Goal: Transaction & Acquisition: Purchase product/service

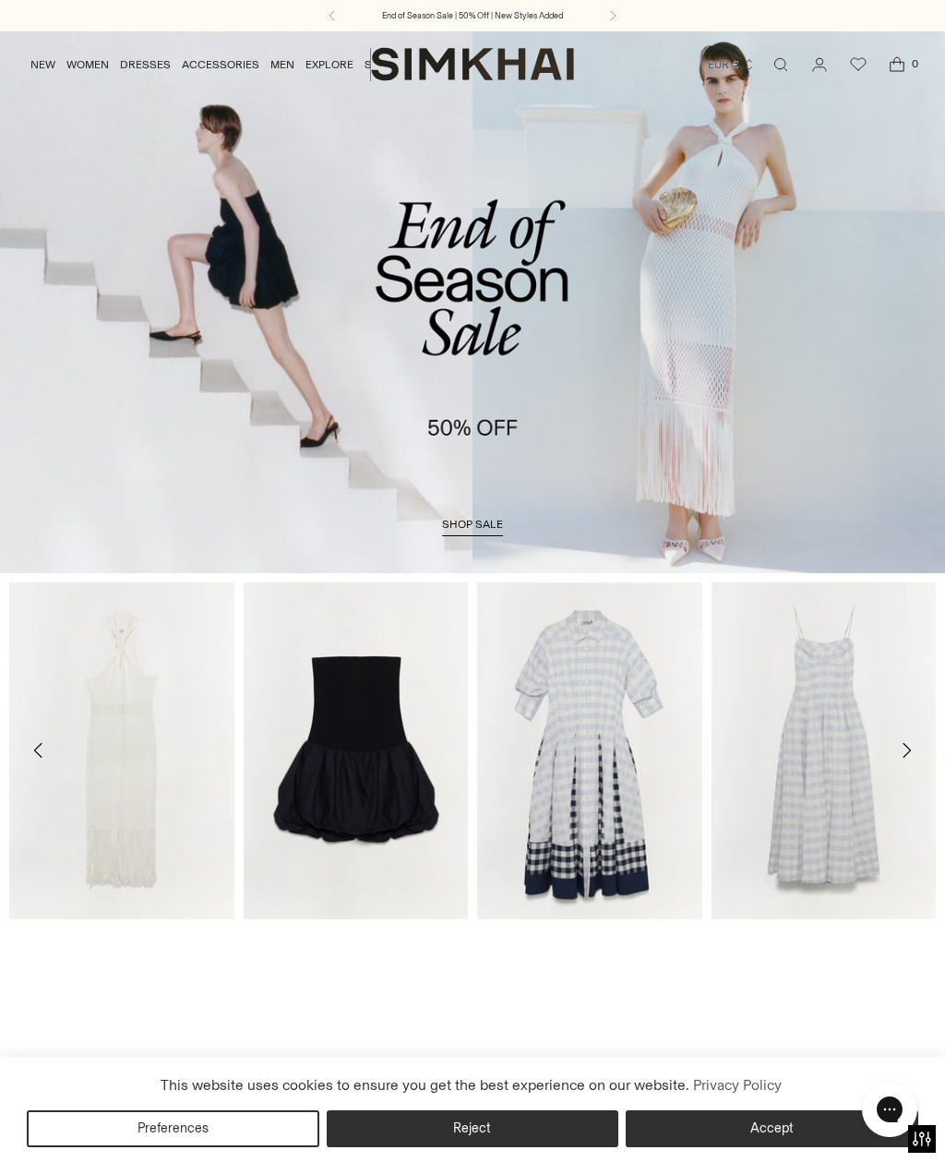
click at [471, 521] on span "shop sale" at bounding box center [472, 524] width 61 height 13
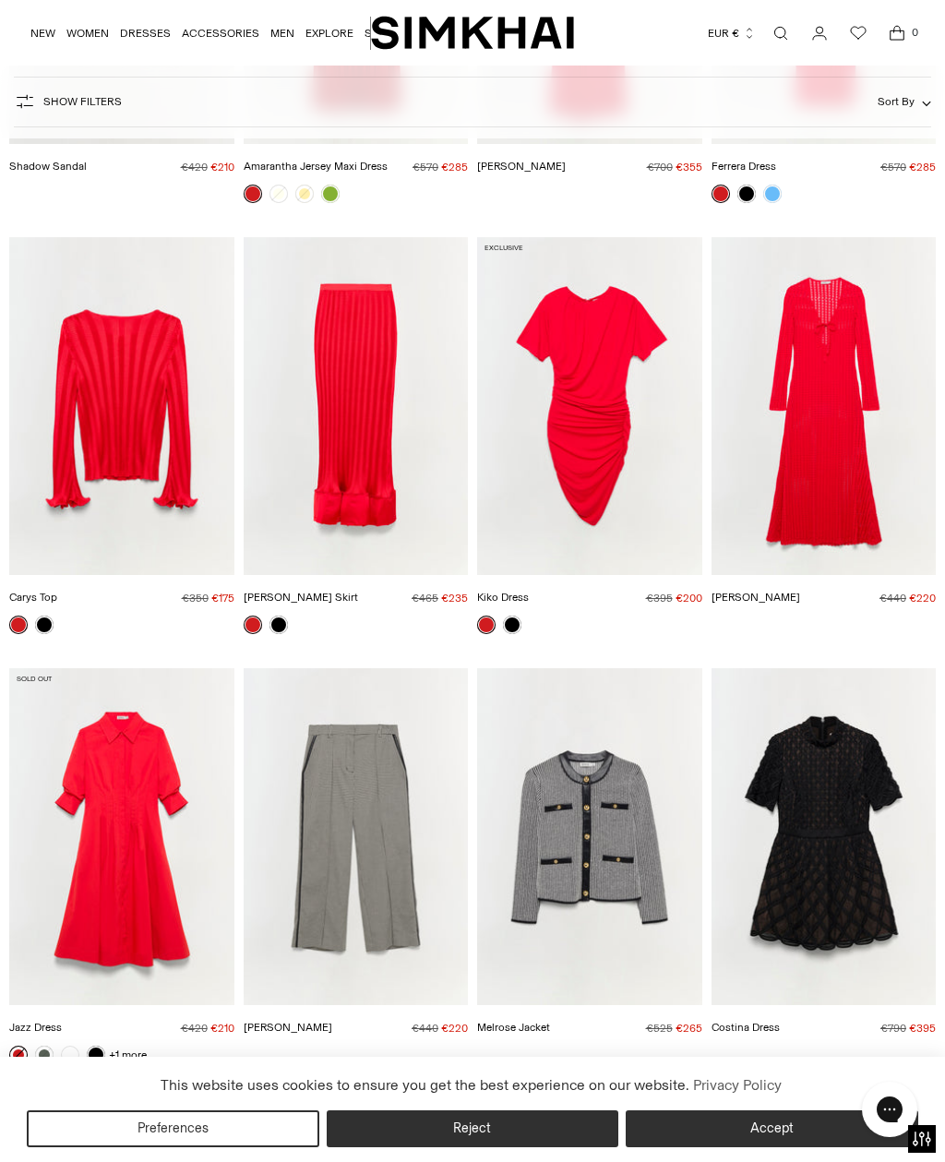
scroll to position [18040, 0]
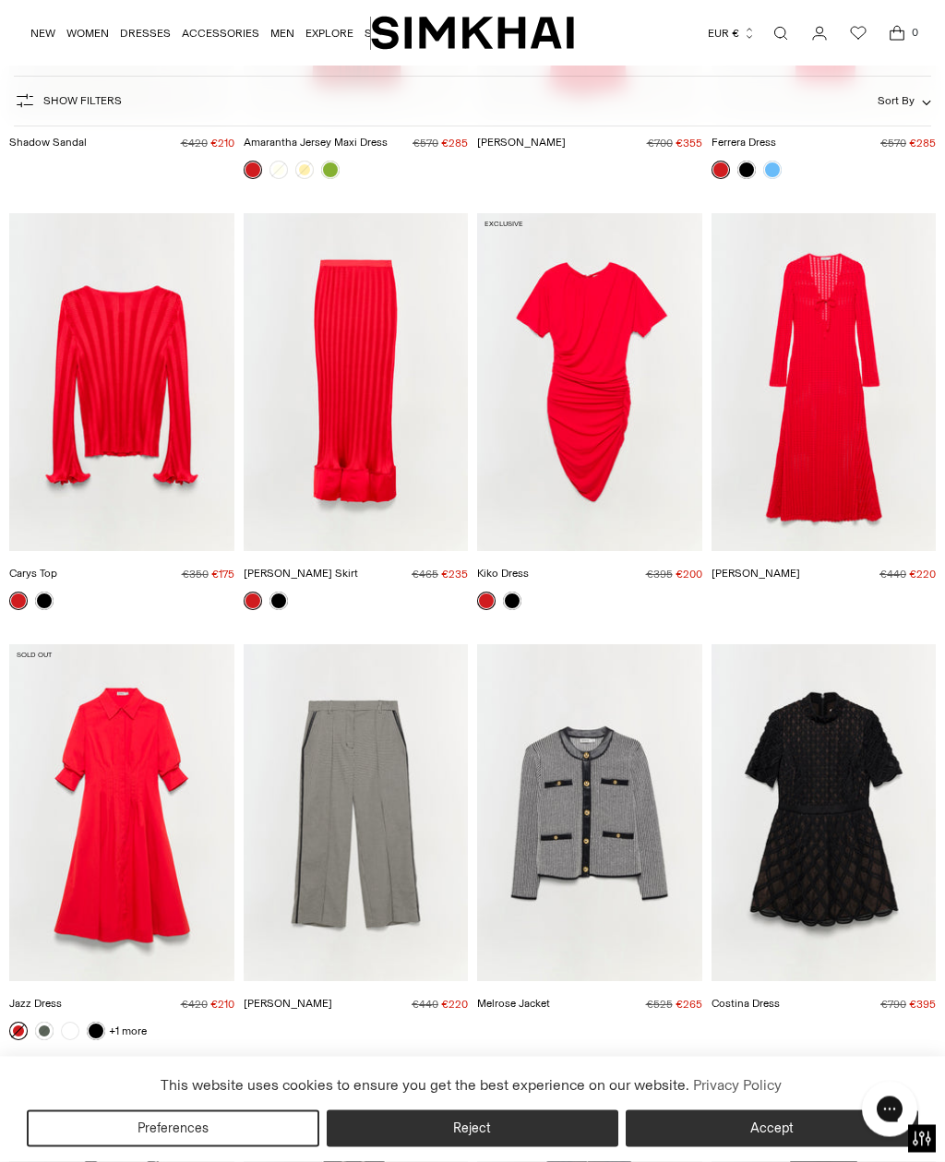
click at [837, 409] on img "Elton Dress" at bounding box center [824, 382] width 225 height 337
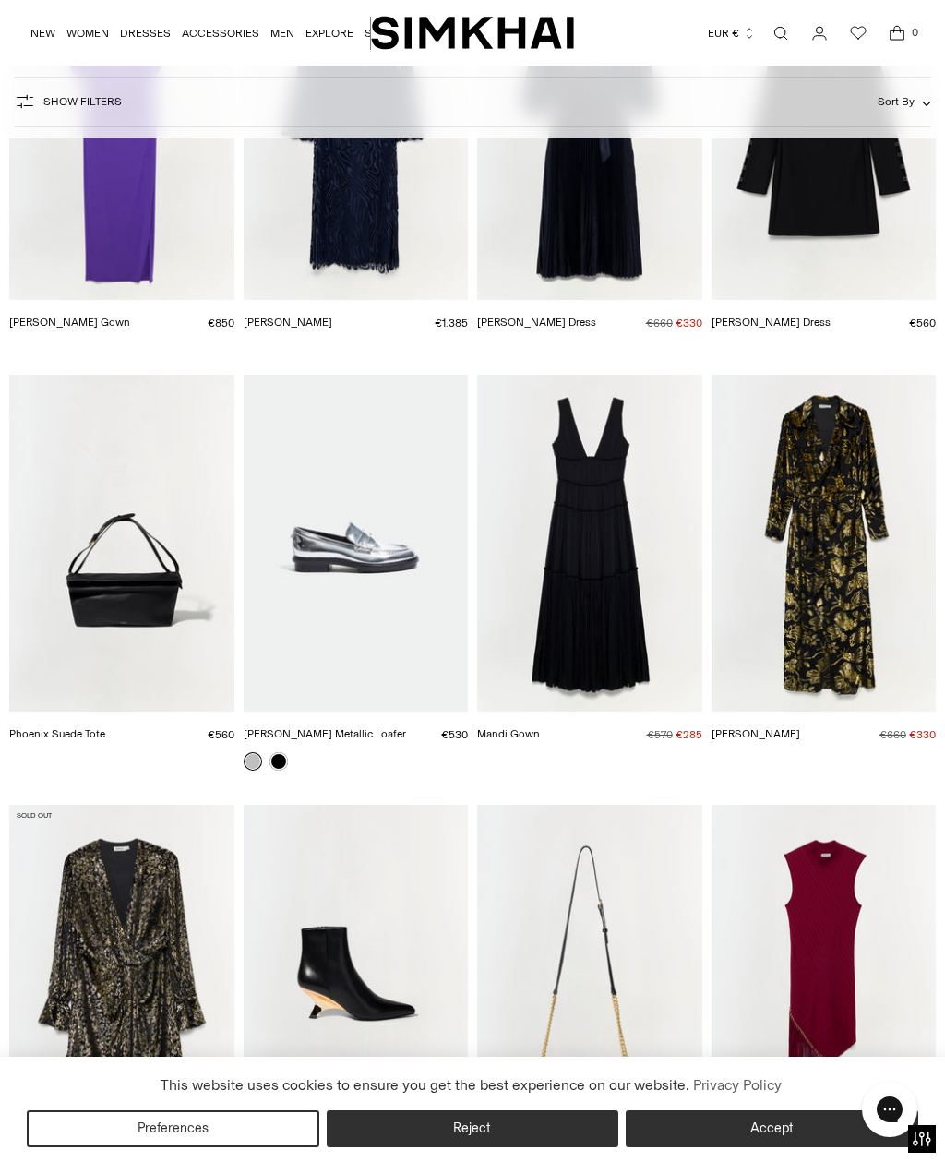
scroll to position [21692, 0]
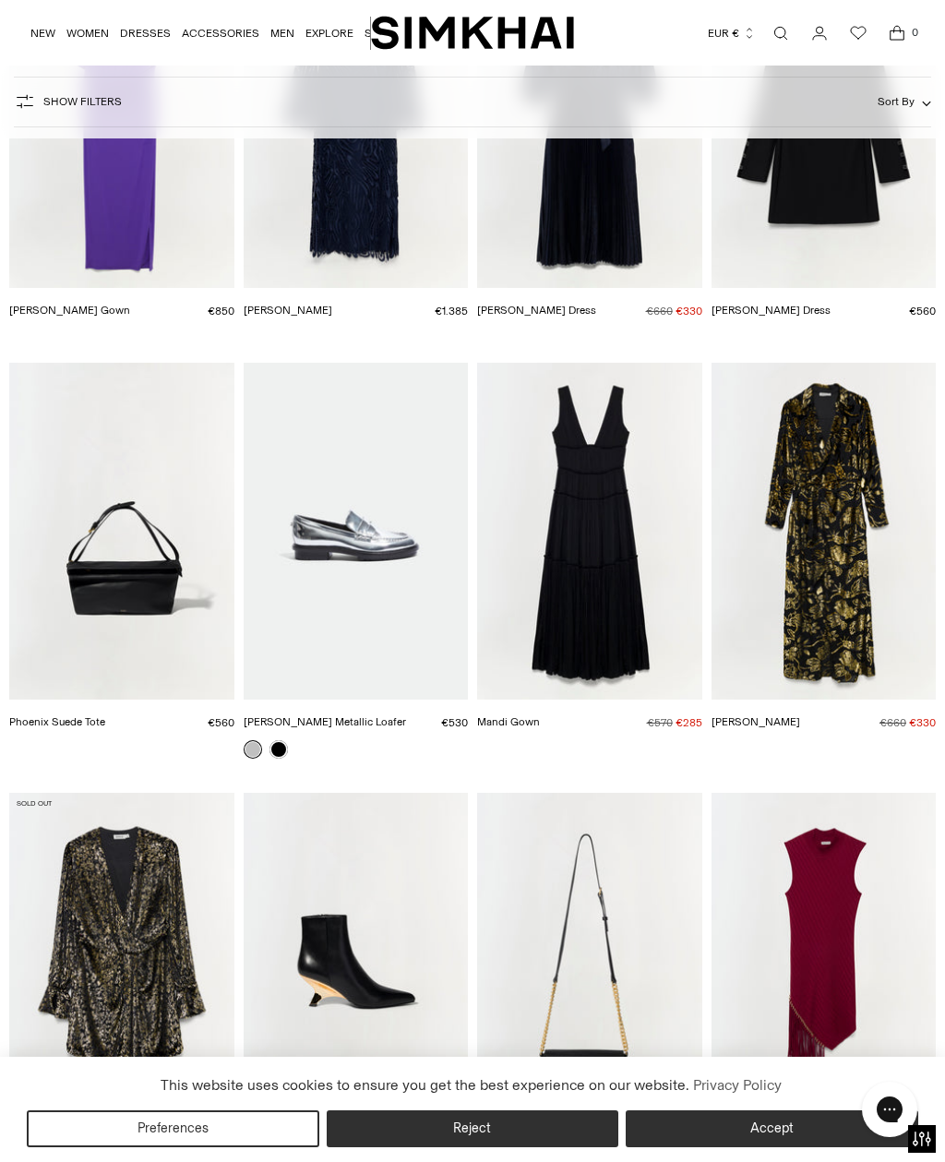
click at [844, 530] on img "Marzia Gown" at bounding box center [824, 531] width 225 height 337
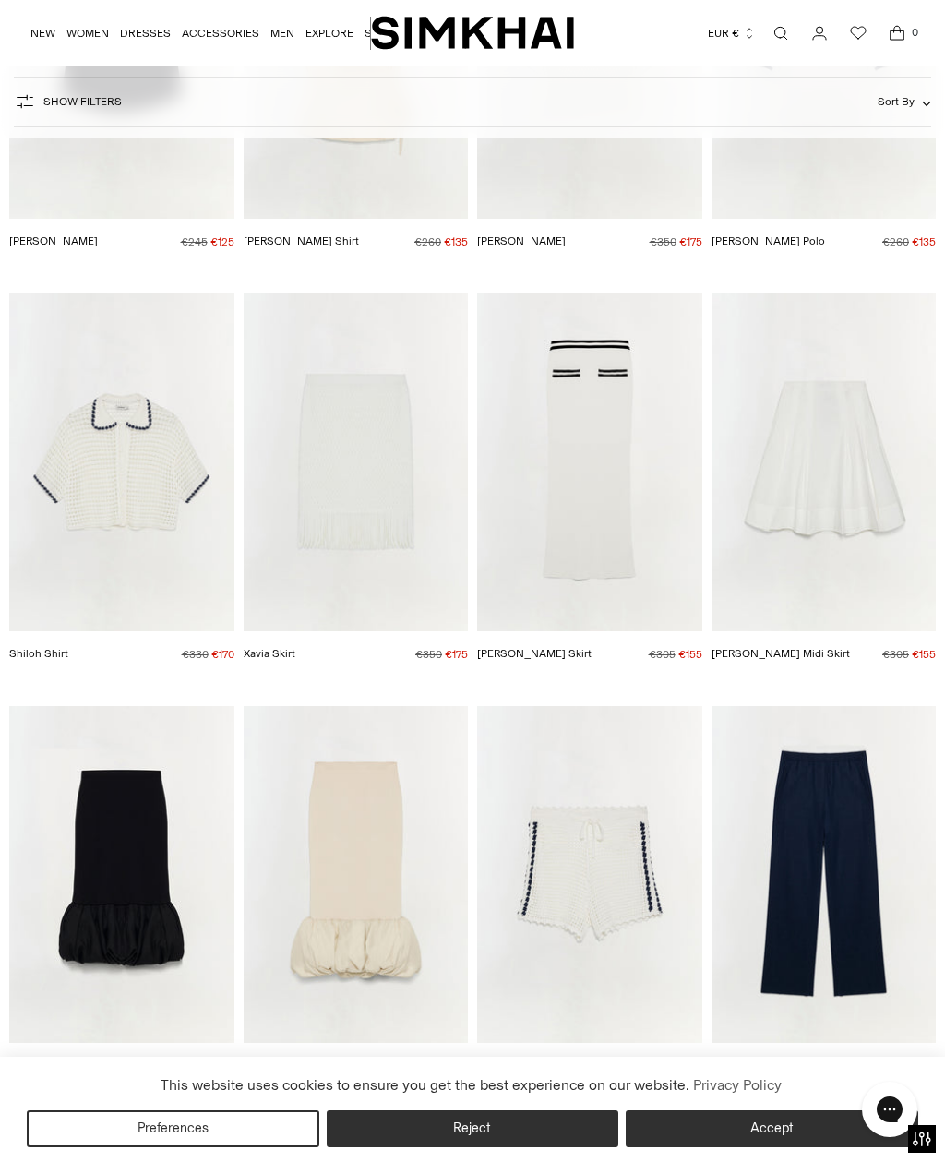
scroll to position [46851, 0]
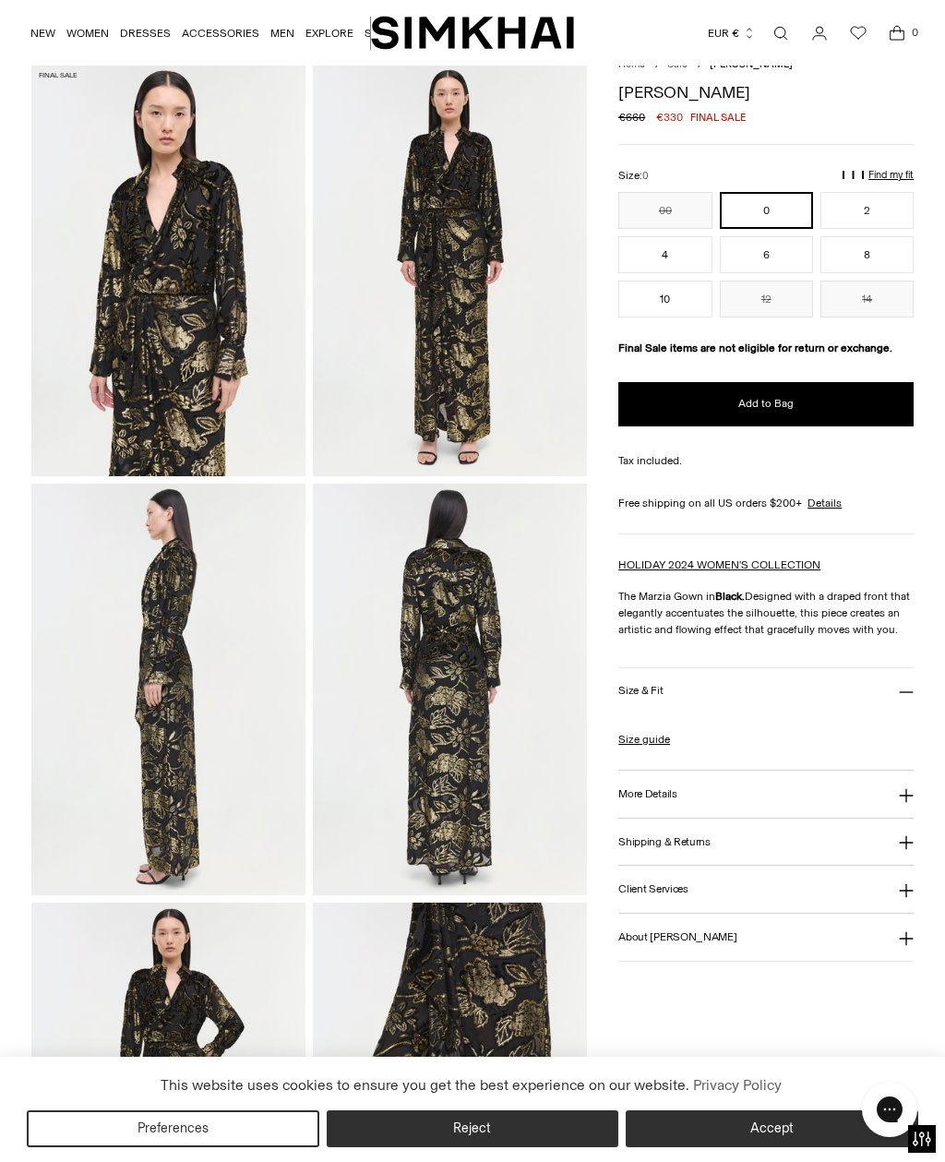
scroll to position [66, 0]
